Goal: Transaction & Acquisition: Purchase product/service

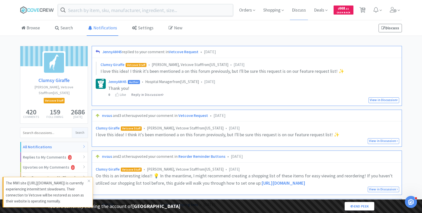
click at [110, 12] on input "text" at bounding box center [145, 10] width 175 height 12
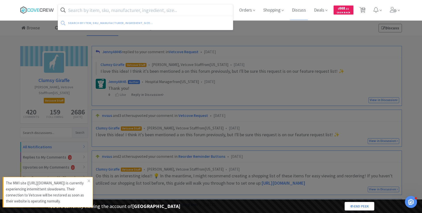
paste input "594103"
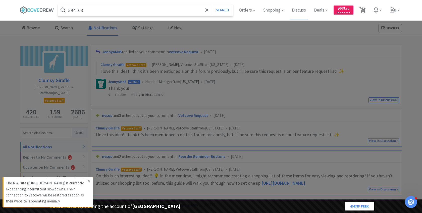
type input "594103"
click at [212, 4] on button "Search" at bounding box center [222, 10] width 21 height 12
select select "3"
select select "1"
select select "8"
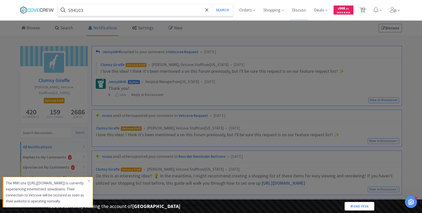
select select "1"
select select "2"
select select "1"
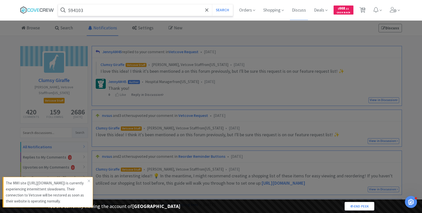
select select "1"
select select "2"
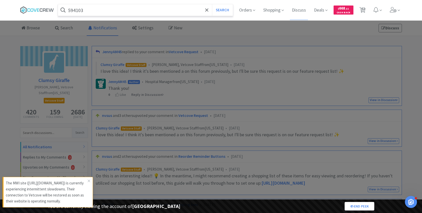
select select "1"
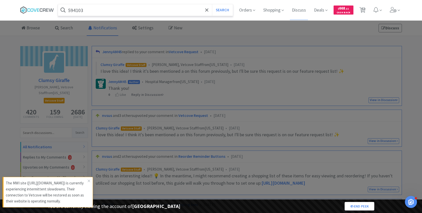
select select "1"
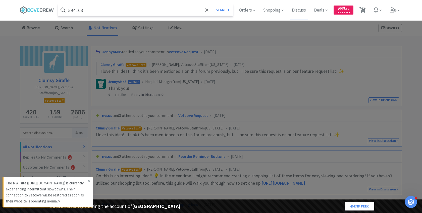
select select "2"
select select "1"
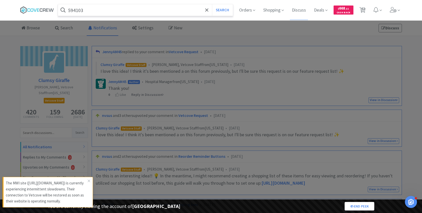
select select "1"
select select "5"
select select "2"
select select "1"
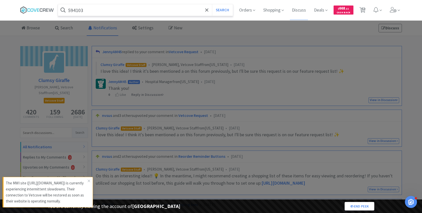
select select "1"
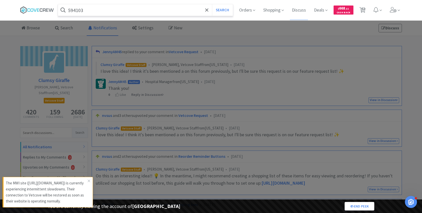
select select "1"
select select "2"
select select "4"
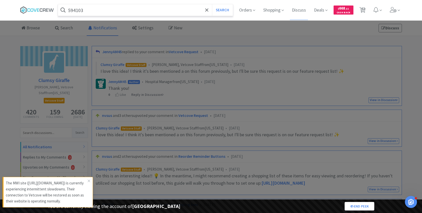
select select "3"
select select "1"
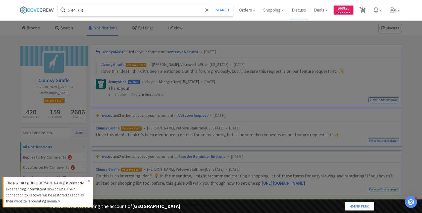
select select "1"
select select "3"
select select "2"
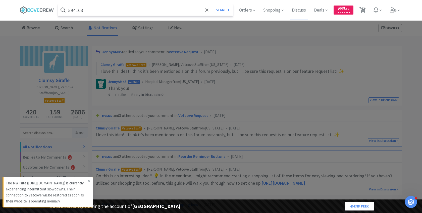
select select "1"
select select "2"
select select "1"
select select "2"
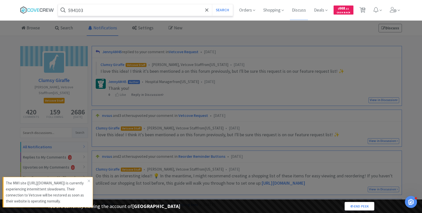
select select "9"
select select "5"
select select "2"
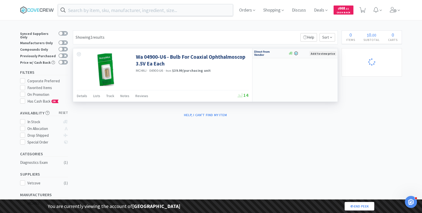
click at [266, 51] on img at bounding box center [263, 53] width 19 height 8
select select "1"
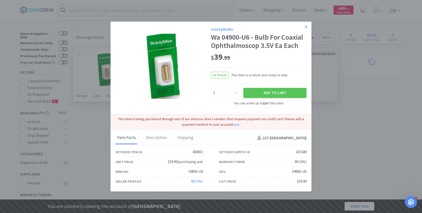
select select "3"
select select "1"
select select "8"
select select "1"
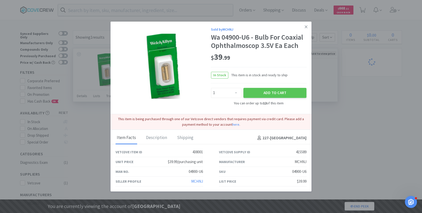
select select "2"
select select "1"
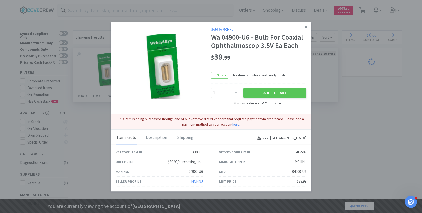
select select "1"
select select "2"
select select "1"
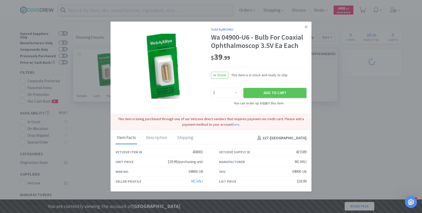
select select "1"
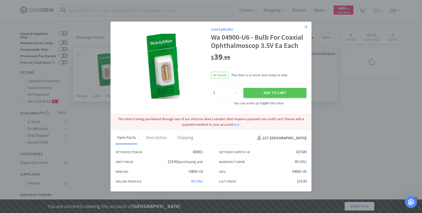
select select "1"
select select "2"
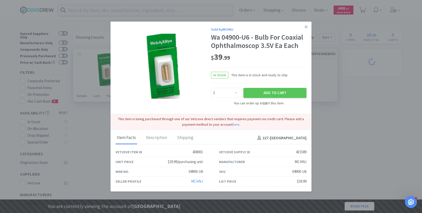
select select "1"
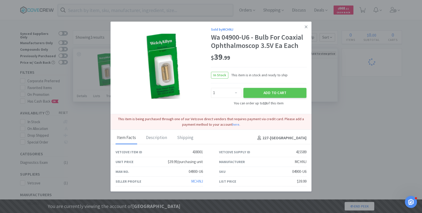
select select "5"
select select "2"
select select "1"
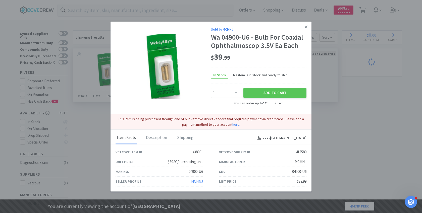
select select "1"
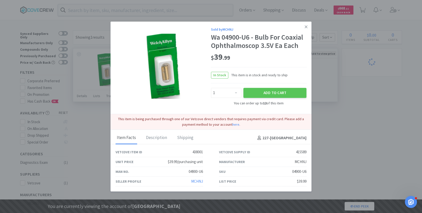
select select "2"
select select "4"
select select "3"
select select "1"
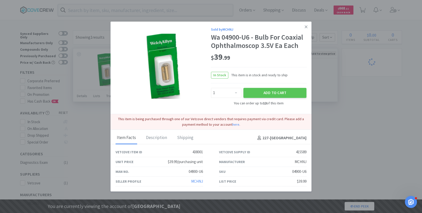
select select "1"
select select "3"
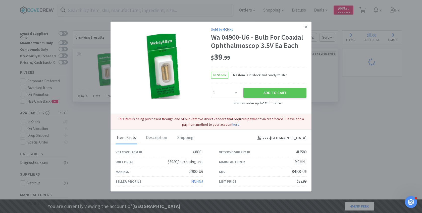
select select "2"
select select "1"
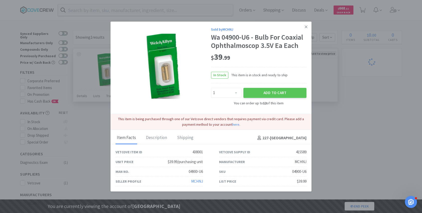
select select "2"
select select "1"
select select "2"
select select "9"
select select "5"
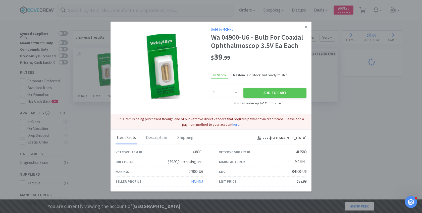
select select "2"
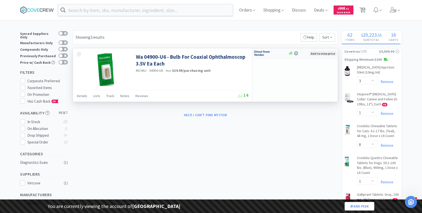
click at [266, 53] on img at bounding box center [263, 53] width 19 height 8
select select "1"
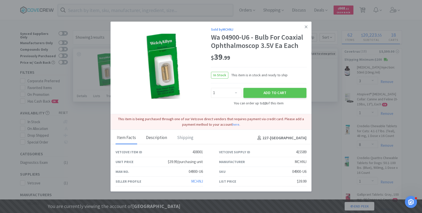
click at [158, 140] on div "Description" at bounding box center [157, 138] width 24 height 13
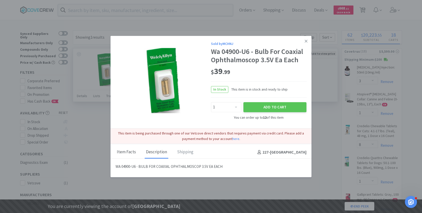
click at [126, 154] on div "Item Facts" at bounding box center [127, 152] width 22 height 13
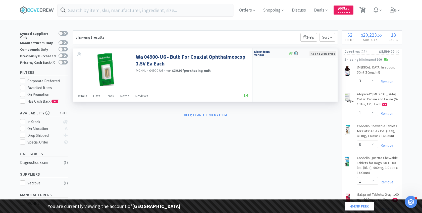
click at [272, 52] on div at bounding box center [268, 53] width 28 height 9
select select "1"
